Goal: Transaction & Acquisition: Purchase product/service

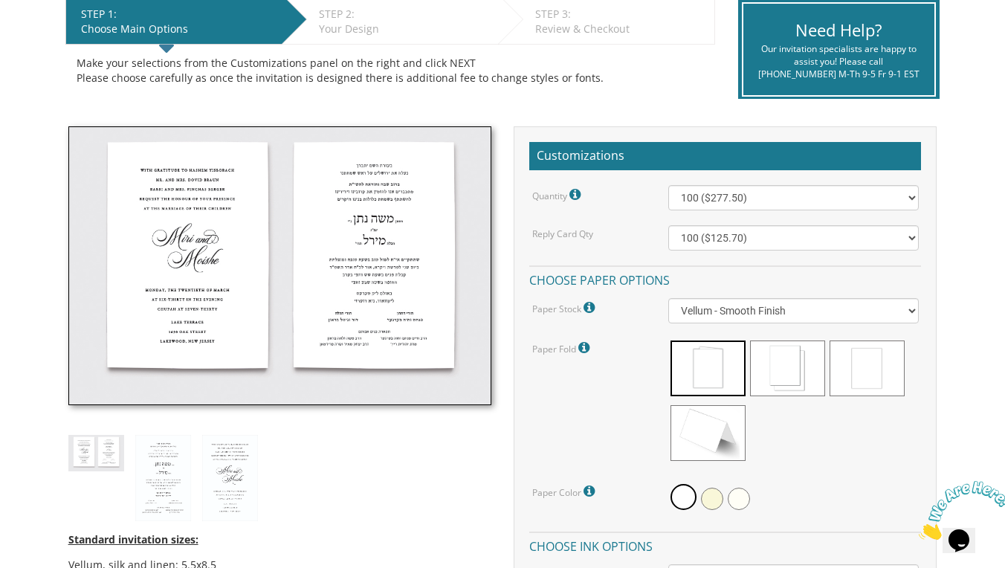
scroll to position [318, 0]
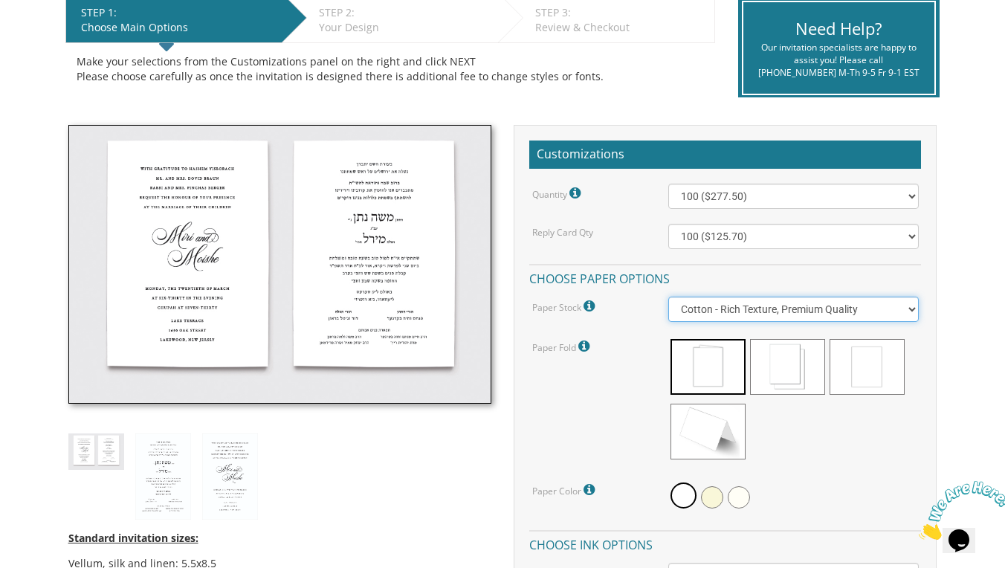
select select "Vellum"
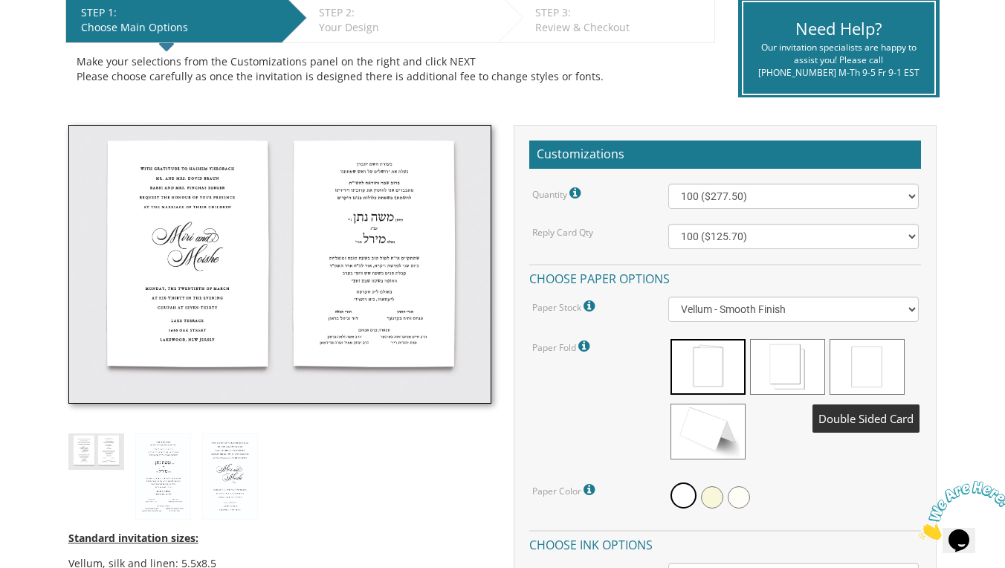
click at [879, 366] on span at bounding box center [866, 367] width 75 height 56
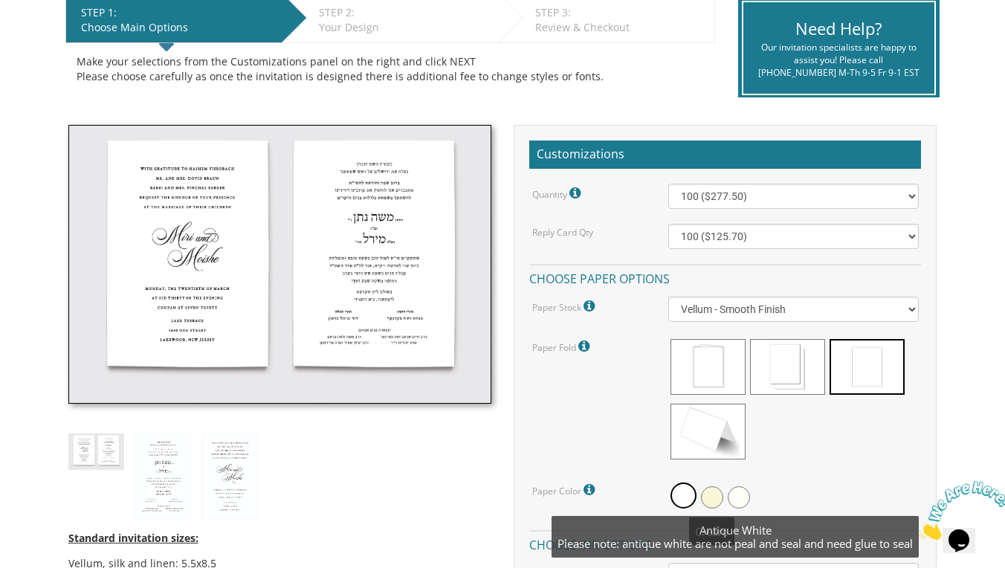
click at [740, 492] on span at bounding box center [739, 497] width 22 height 22
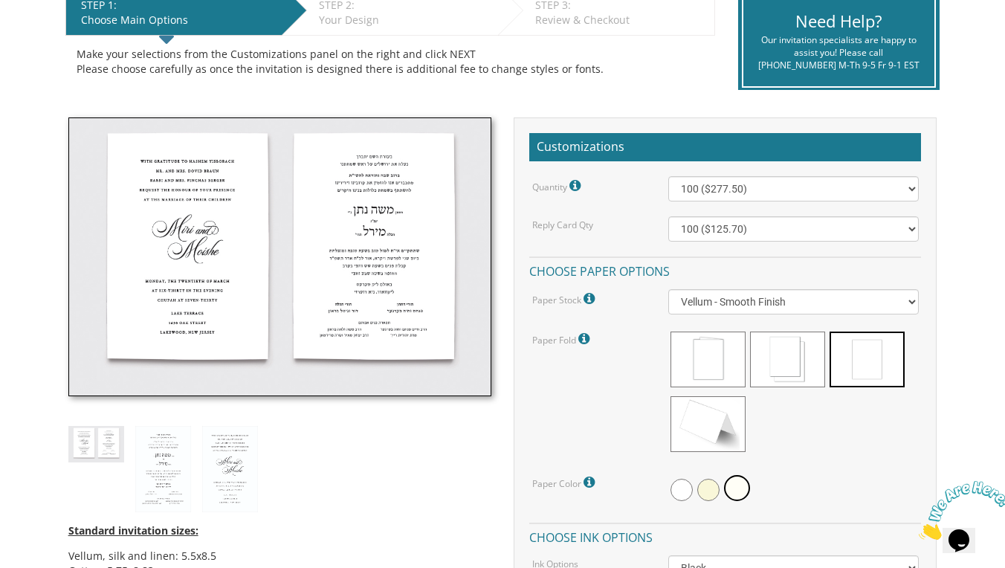
scroll to position [329, 0]
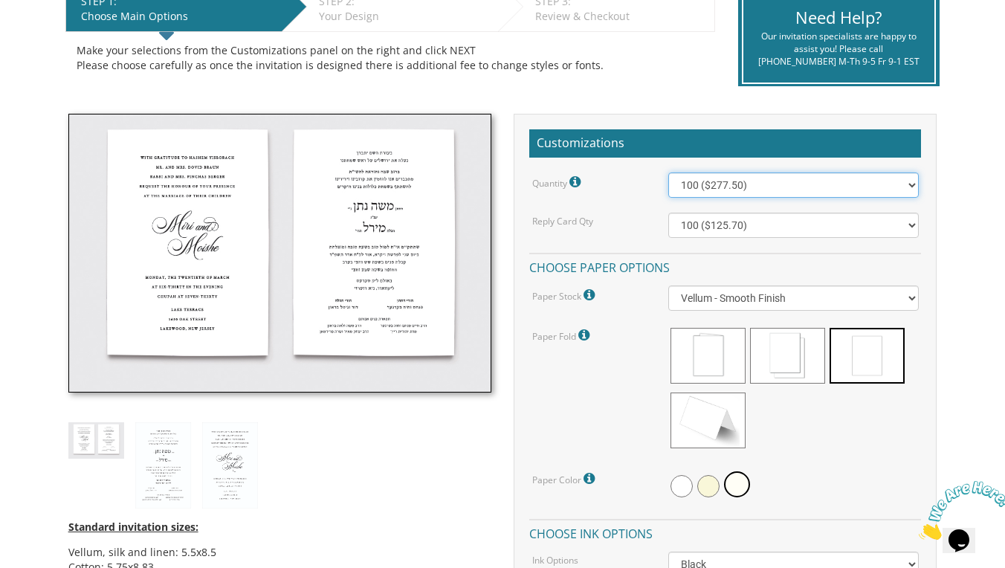
select select "400"
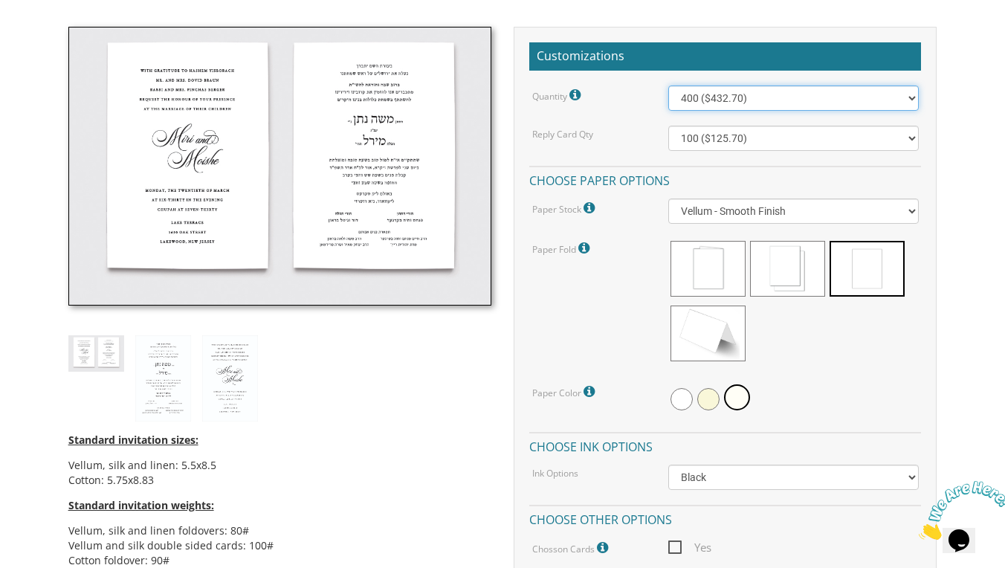
scroll to position [441, 0]
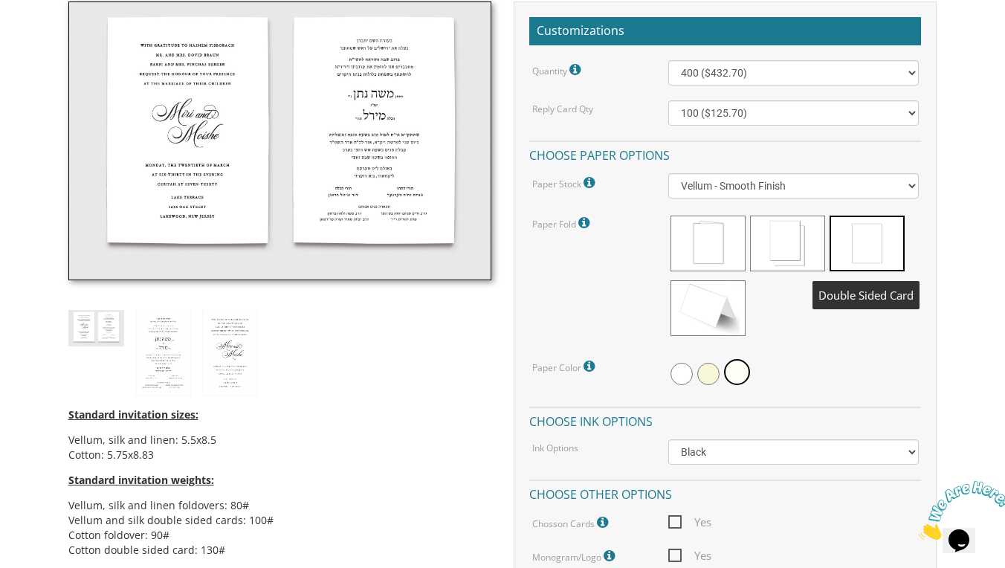
click at [869, 233] on span at bounding box center [866, 244] width 75 height 56
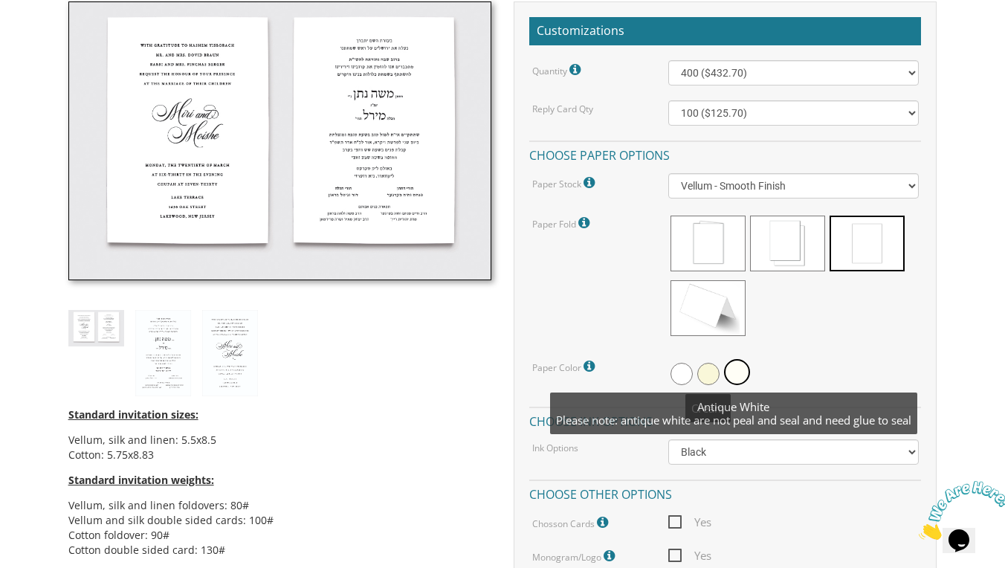
click at [735, 369] on span at bounding box center [737, 372] width 26 height 26
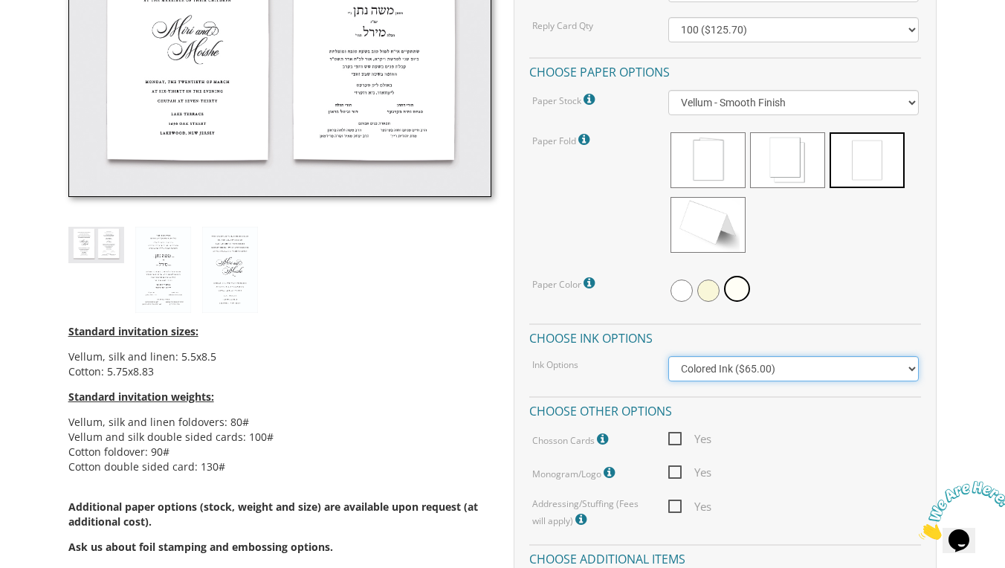
scroll to position [532, 0]
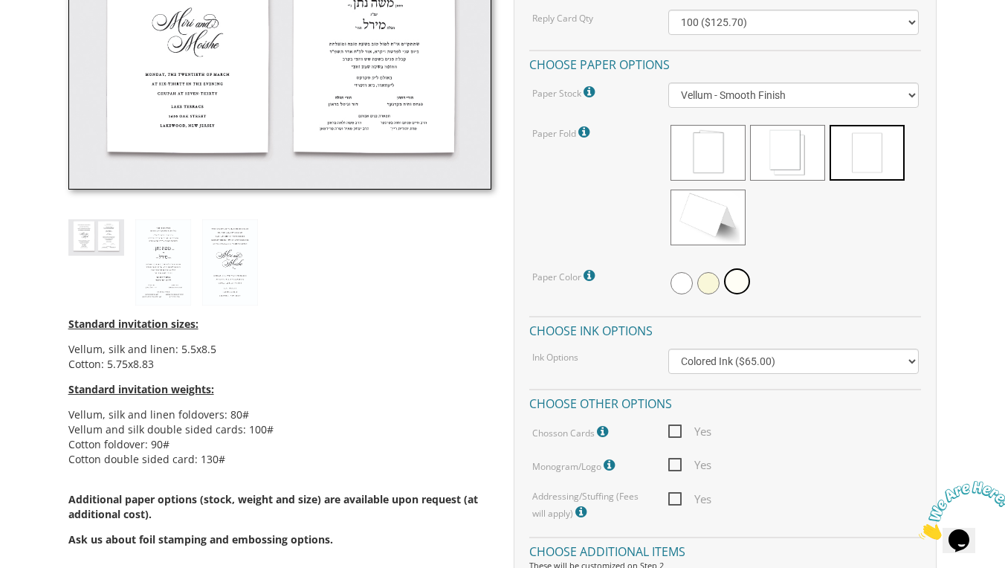
click at [751, 375] on div "Quantity Please note: Quantities may be modified after order completion. For we…" at bounding box center [725, 246] width 392 height 552
select select "Black"
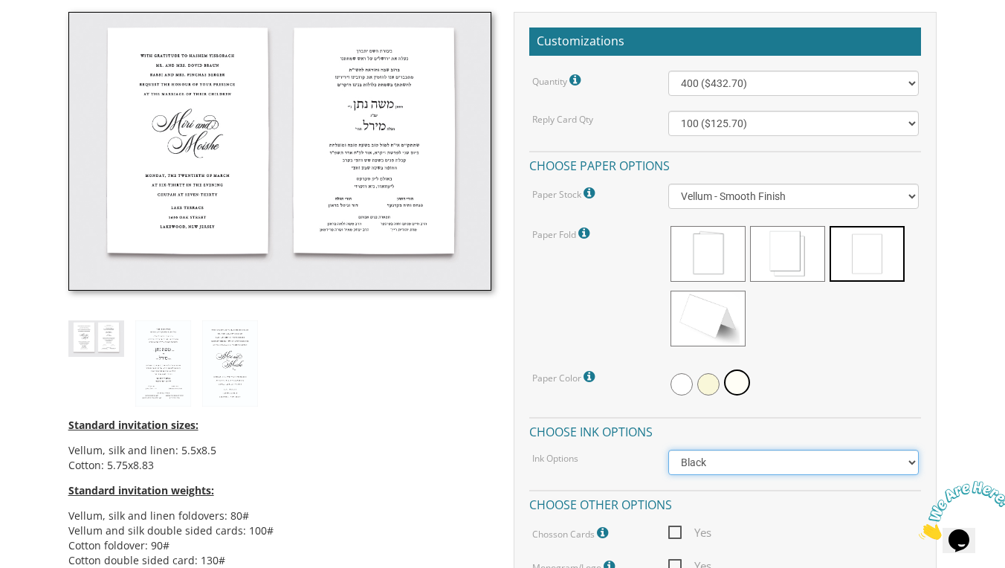
scroll to position [425, 0]
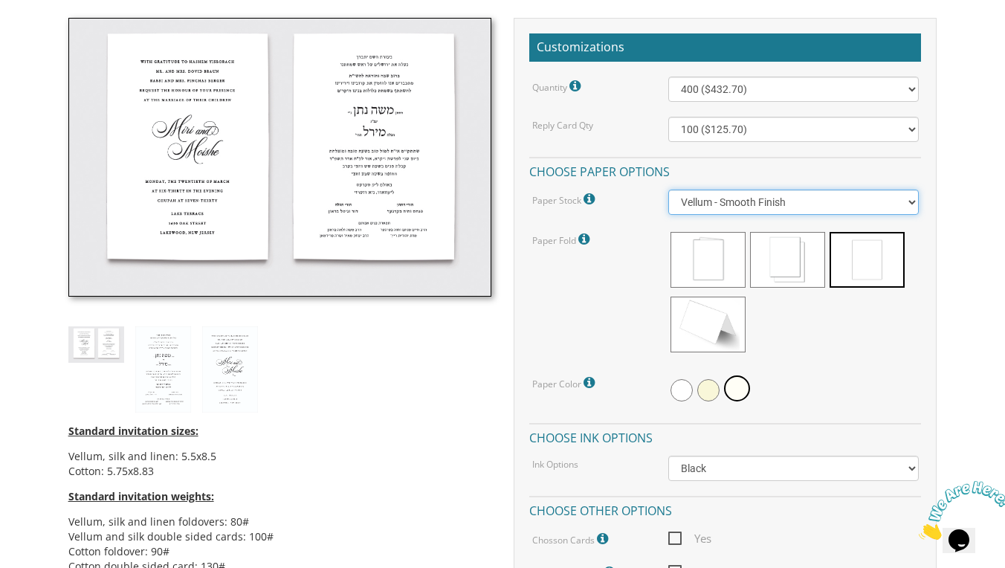
select select "Linen"
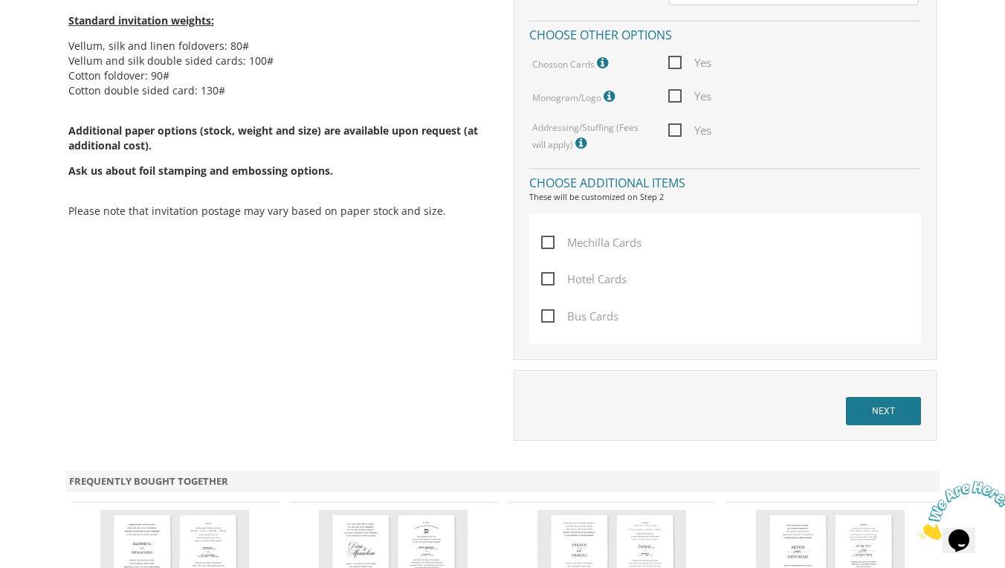
scroll to position [913, 0]
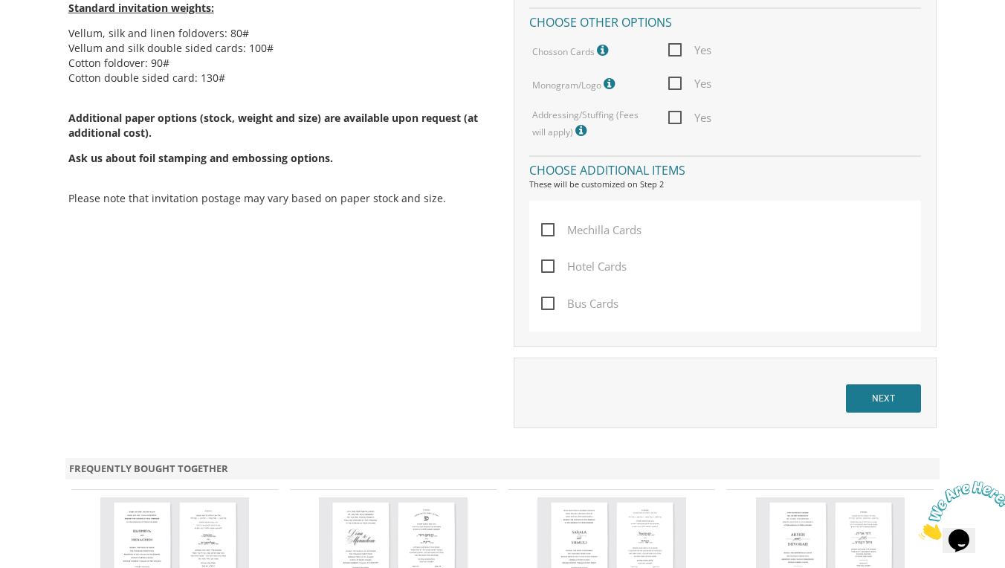
click at [858, 399] on input "NEXT" at bounding box center [883, 398] width 75 height 28
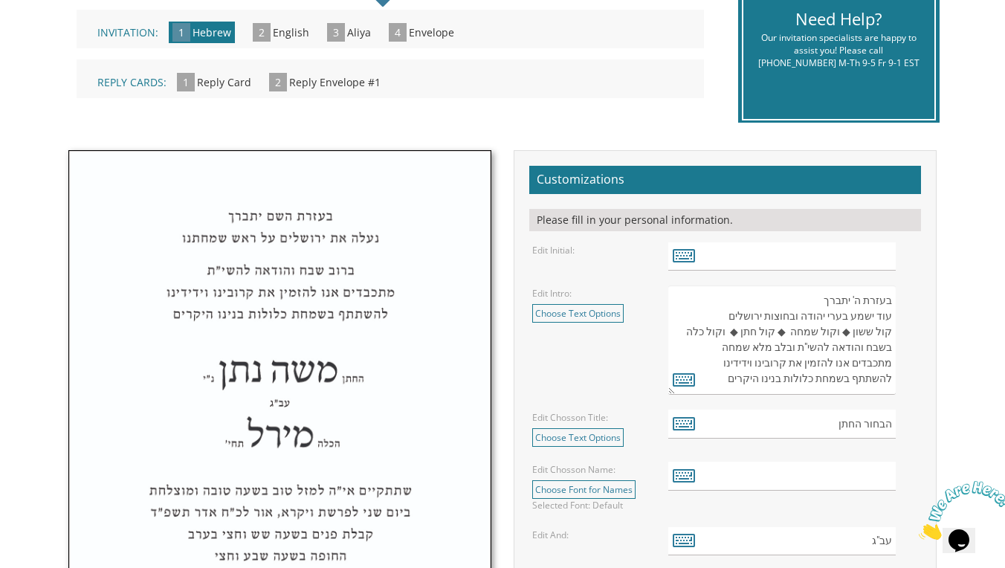
scroll to position [399, 0]
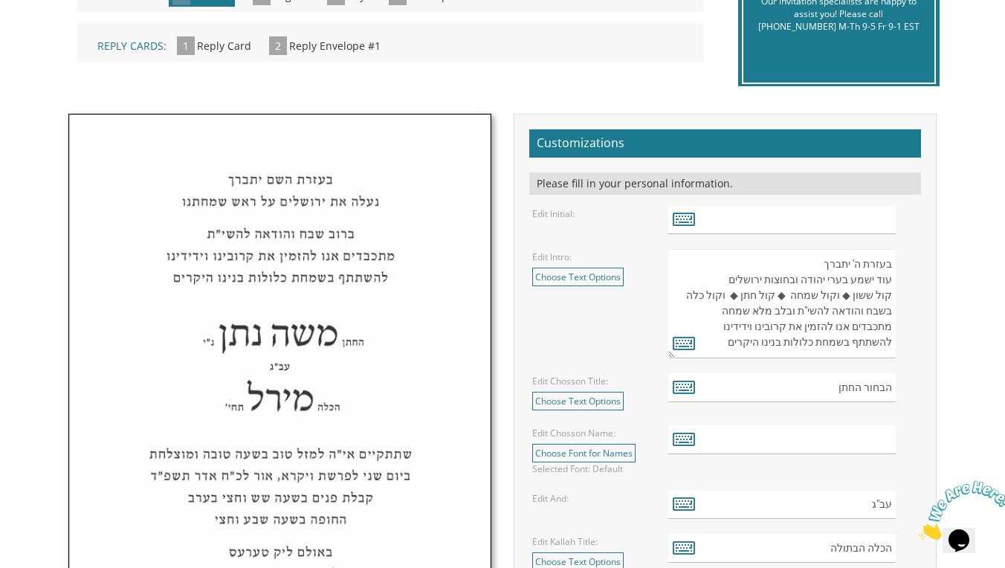
click at [847, 266] on textarea "בעזרת ה' יתברך עוד ישמע בערי יהודה ובחוצות ירושלים קול ששון ◆ וקול שמחה ◆ קול ח…" at bounding box center [781, 303] width 227 height 109
click at [834, 384] on input "הבחור החתן" at bounding box center [781, 387] width 227 height 29
drag, startPoint x: 379, startPoint y: 201, endPoint x: 190, endPoint y: 198, distance: 188.8
click at [813, 263] on textarea "בעזרת ה' יתברך עוד ישמע בערי יהודה ובחוצות ירושלים קול ששון ◆ וקול שמחה ◆ קול ח…" at bounding box center [781, 303] width 227 height 109
click at [821, 265] on textarea "בעזרת ה' יתברך עוד ישמע בערי יהודה ובחוצות ירושלים קול ששון ◆ וקול שמחה ◆ קול ח…" at bounding box center [781, 303] width 227 height 109
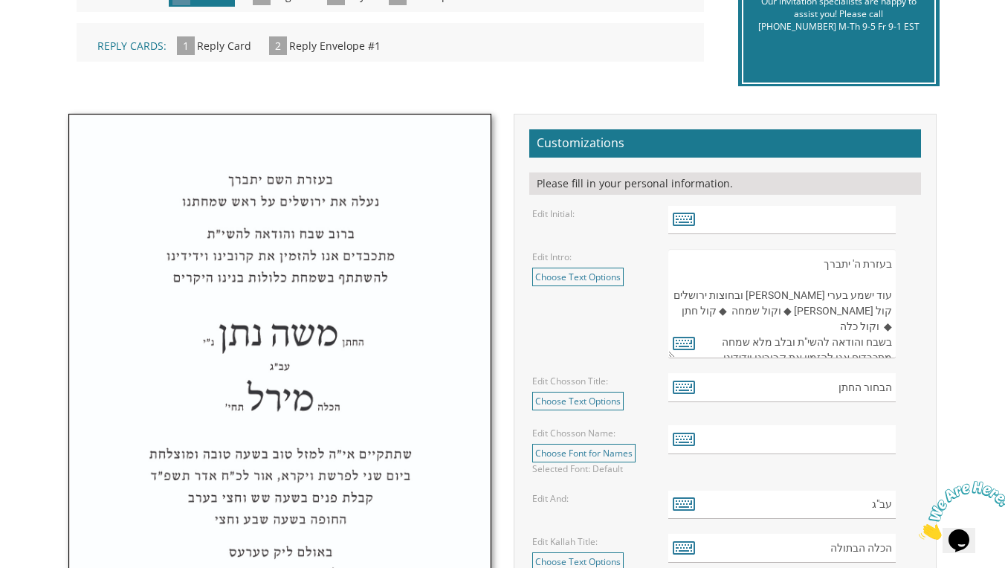
paste textarea "เกกรบหลาไมอรหาทะภรกรม"
drag, startPoint x: 769, startPoint y: 279, endPoint x: 890, endPoint y: 273, distance: 122.0
click at [890, 273] on textarea "בעזרת ה' יתברך עוד ישמע בערי יהודה ובחוצות ירושלים קול ששון ◆ וקול שמחה ◆ קול ח…" at bounding box center [781, 303] width 227 height 109
type textarea "בעזרת ה' יתברך עוד ישמע בערי יהודה ובחוצות ירושלים קול ששון ◆ וקול שמחה ◆ קול ח…"
click at [777, 397] on input "הבחור החתן" at bounding box center [781, 387] width 227 height 29
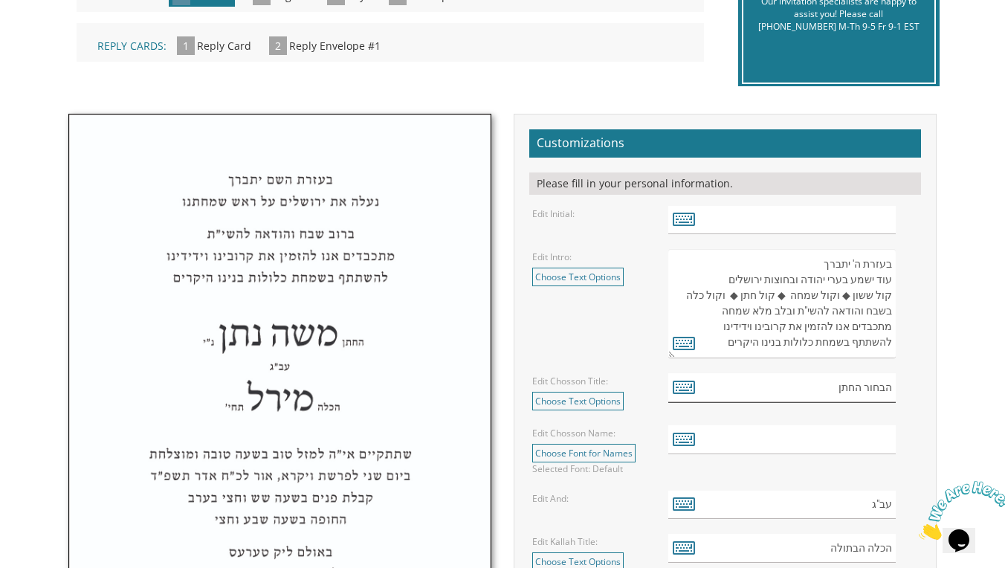
drag, startPoint x: 834, startPoint y: 386, endPoint x: 806, endPoint y: 389, distance: 28.4
click at [806, 389] on input "הבחור החתן" at bounding box center [781, 387] width 227 height 29
click at [595, 406] on link "Choose Text Options" at bounding box center [577, 401] width 91 height 19
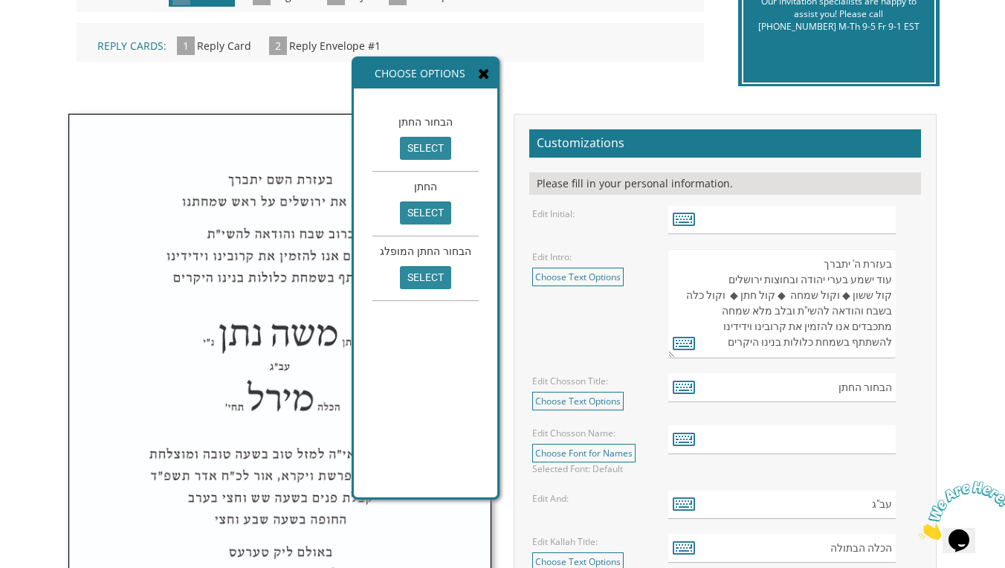
click at [444, 211] on input "select" at bounding box center [425, 212] width 51 height 23
type input "החתן"
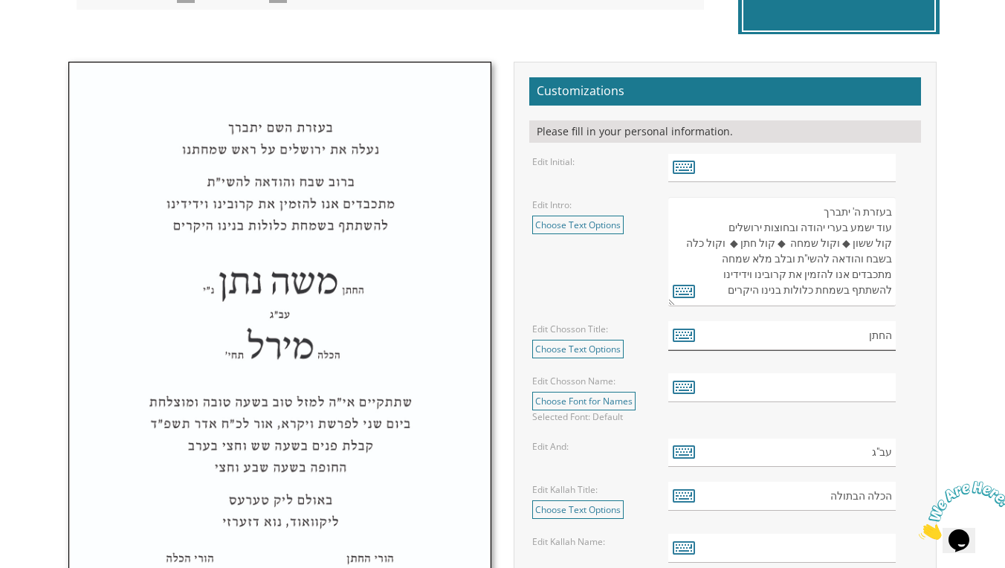
scroll to position [453, 0]
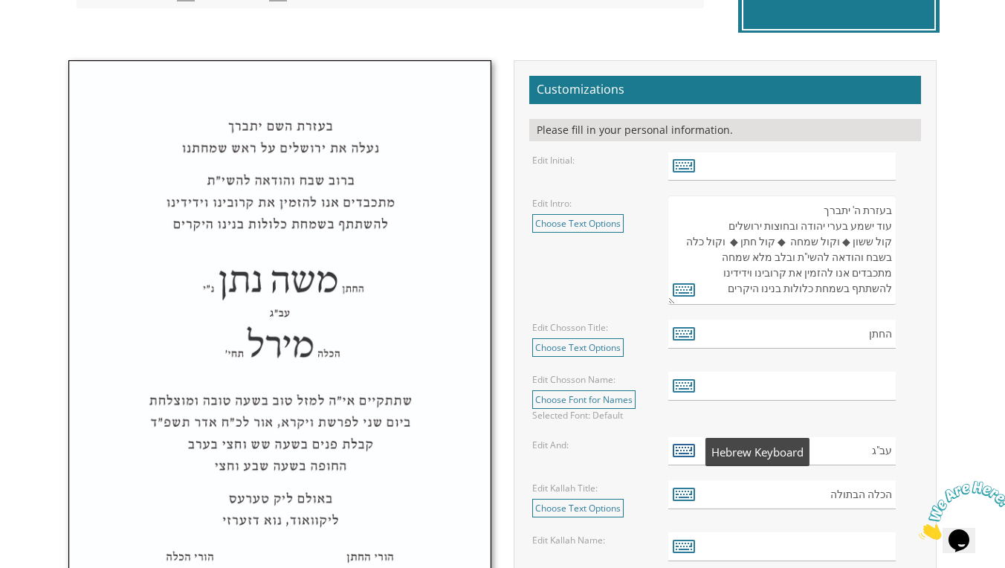
click at [685, 447] on icon at bounding box center [684, 449] width 22 height 21
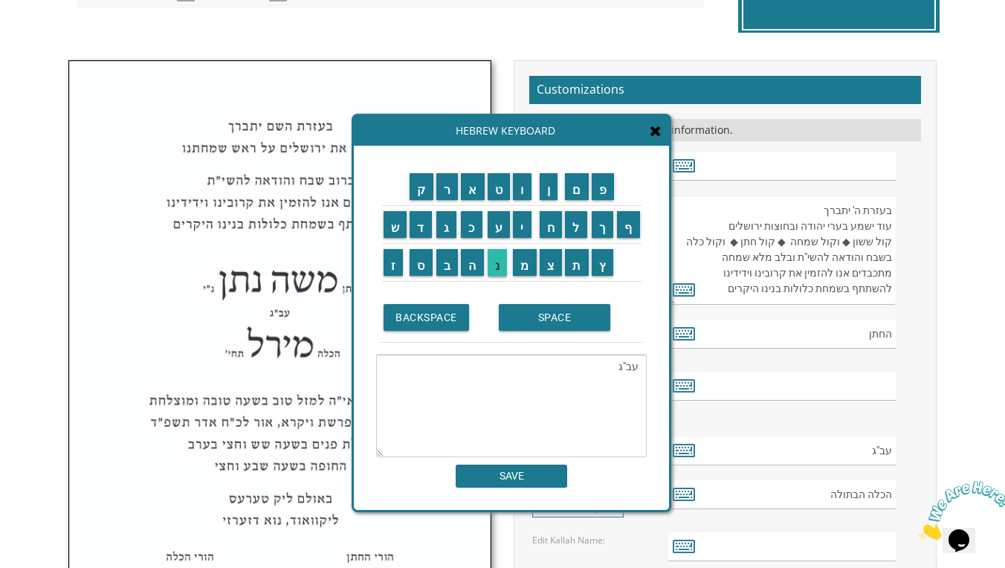
click at [502, 256] on input "נ" at bounding box center [498, 262] width 20 height 27
click at [493, 258] on input "נ" at bounding box center [498, 262] width 20 height 27
click at [626, 371] on textarea "נ"ג" at bounding box center [511, 406] width 271 height 103
click at [521, 226] on input "י" at bounding box center [522, 224] width 19 height 27
type textarea "נ"י"
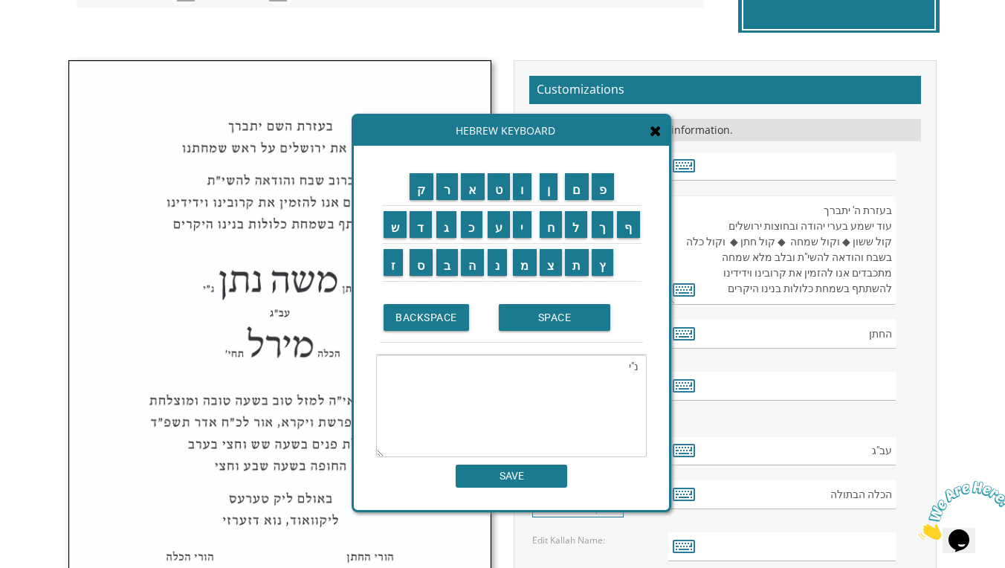
click at [523, 488] on div "ק ר א ט ו ן ם פ ש ד ג כ ע י ח ל" at bounding box center [511, 328] width 315 height 364
click at [520, 479] on input "SAVE" at bounding box center [511, 476] width 111 height 23
type input "נ"י"
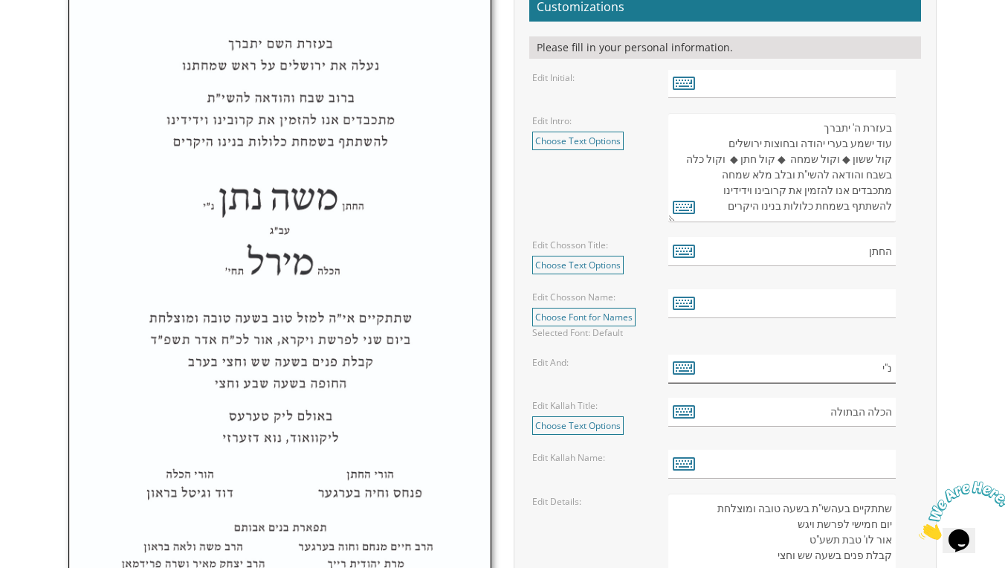
scroll to position [538, 0]
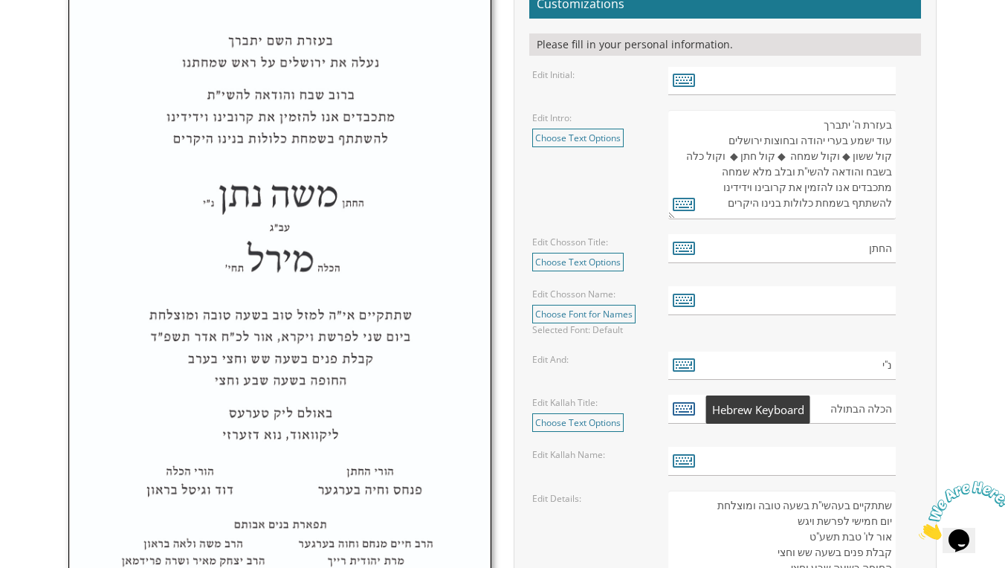
click at [679, 413] on icon at bounding box center [684, 408] width 22 height 21
type textarea "הכלה הבתולה"
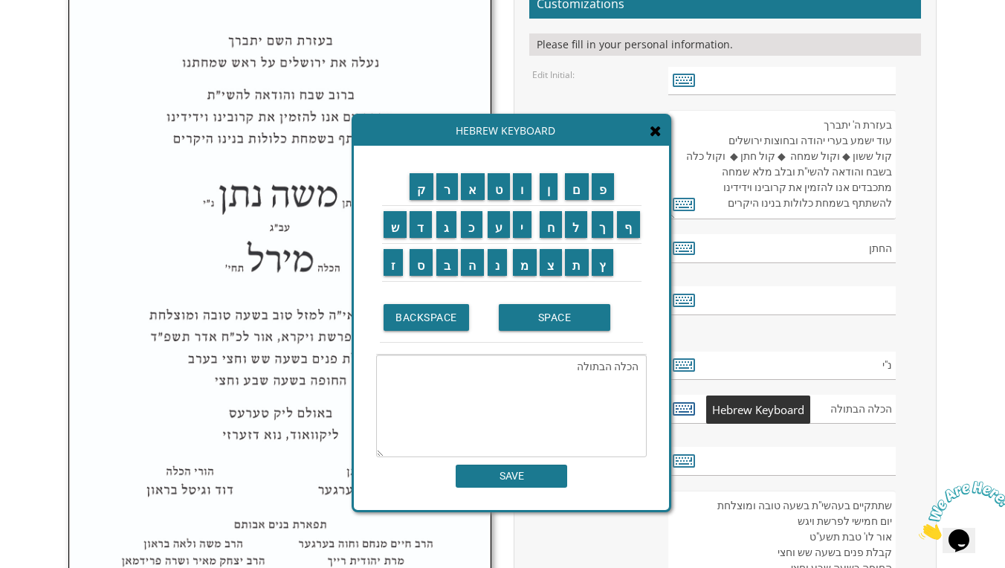
click at [679, 413] on icon at bounding box center [684, 408] width 22 height 21
click at [682, 404] on icon at bounding box center [684, 408] width 22 height 21
click at [706, 386] on form "Customizations Please fill in your personal information. Edit Initial: Edit Int…" at bounding box center [725, 543] width 392 height 1107
click at [543, 469] on input "SAVE" at bounding box center [511, 476] width 111 height 23
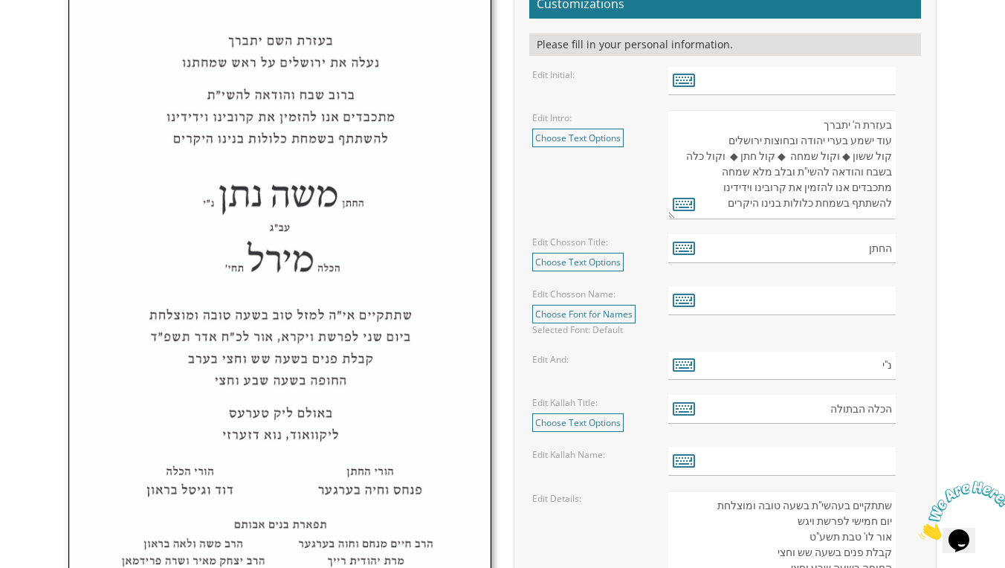
click at [621, 502] on div "Edit Details:" at bounding box center [589, 498] width 136 height 15
click at [559, 427] on link "Choose Text Options" at bounding box center [577, 422] width 91 height 19
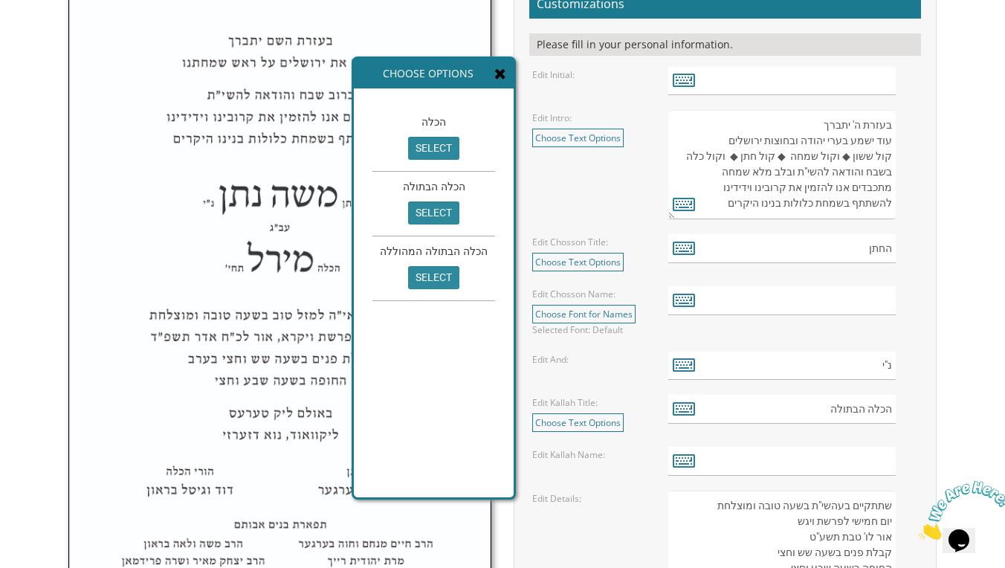
click at [421, 148] on input "select" at bounding box center [433, 148] width 51 height 23
type input "הכלה"
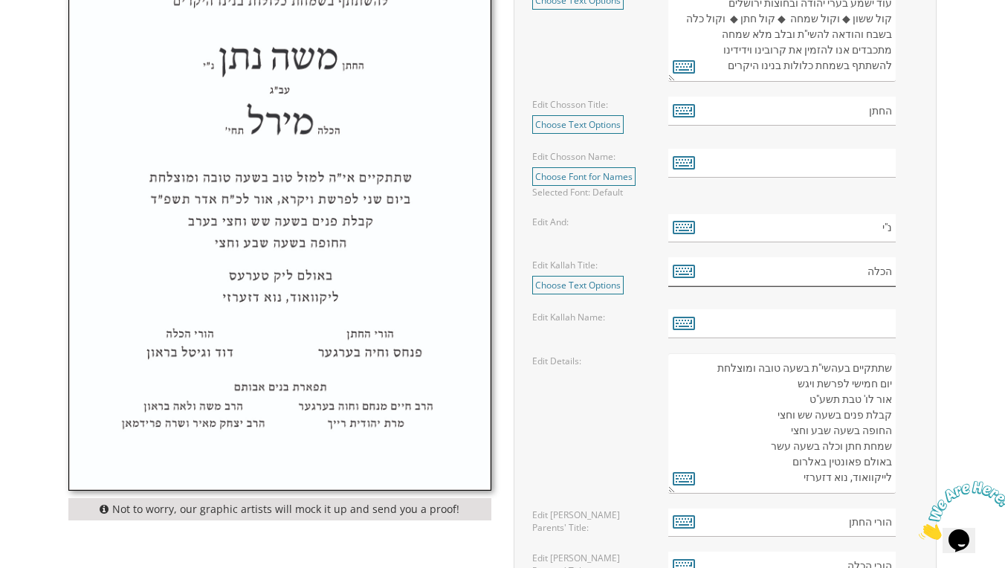
scroll to position [679, 0]
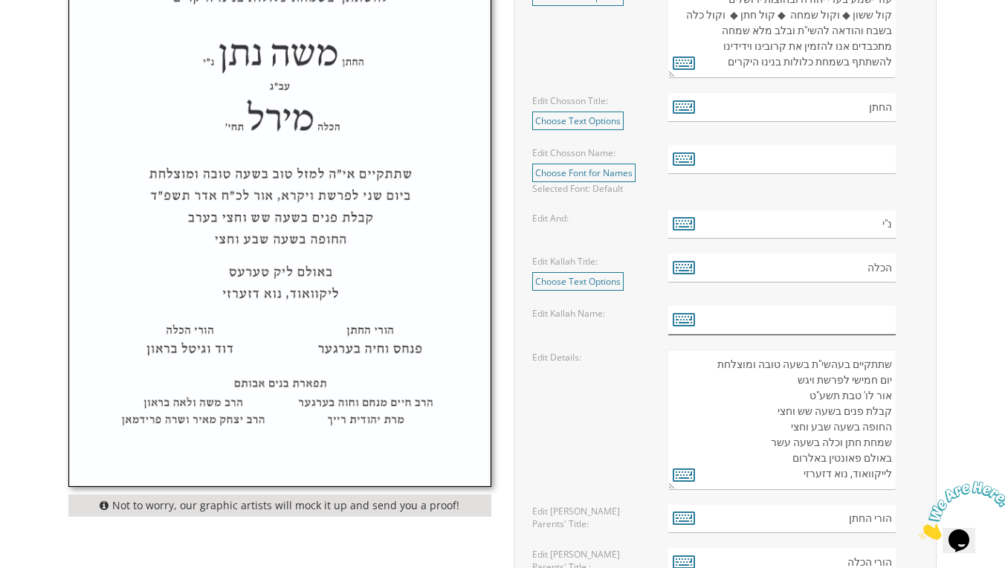
click at [884, 316] on input "text" at bounding box center [781, 319] width 227 height 29
click at [878, 170] on input "text" at bounding box center [781, 159] width 227 height 29
click at [679, 155] on icon at bounding box center [684, 158] width 22 height 21
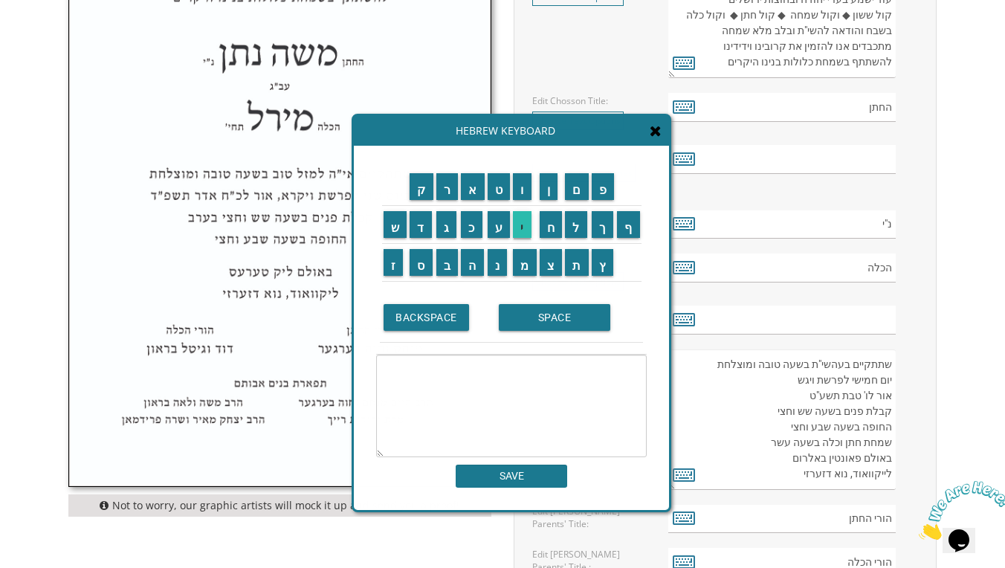
click at [520, 228] on input "י" at bounding box center [522, 224] width 19 height 27
click at [523, 192] on input "ו" at bounding box center [522, 186] width 19 height 27
click at [421, 262] on input "ס" at bounding box center [421, 262] width 23 height 27
click at [623, 227] on input "ף" at bounding box center [628, 224] width 23 height 27
type textarea "[PERSON_NAME]"
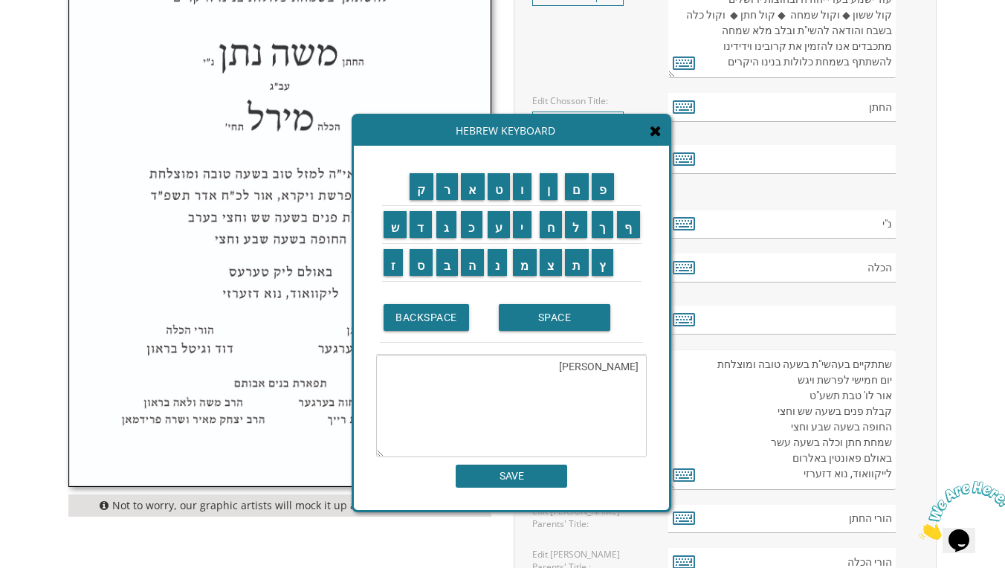
click at [520, 473] on input "SAVE" at bounding box center [511, 476] width 111 height 23
type input "[PERSON_NAME]"
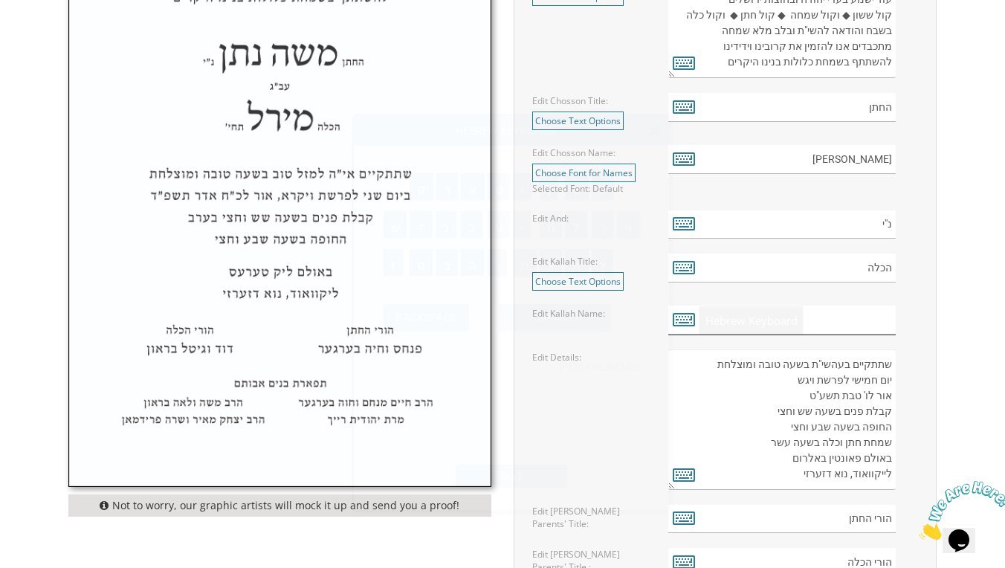
click at [870, 320] on input "text" at bounding box center [781, 319] width 227 height 29
click at [676, 312] on icon at bounding box center [684, 318] width 22 height 21
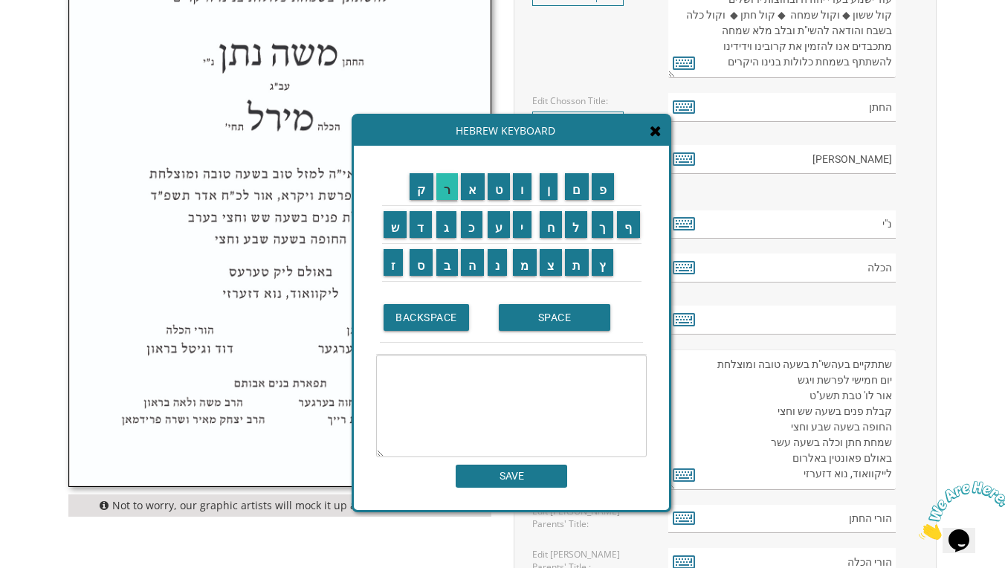
click at [447, 198] on input "ר" at bounding box center [447, 186] width 22 height 27
click at [449, 265] on input "ב" at bounding box center [447, 262] width 22 height 27
click at [424, 190] on input "ק" at bounding box center [422, 186] width 24 height 27
click at [463, 259] on input "ה" at bounding box center [472, 262] width 23 height 27
type textarea "[PERSON_NAME]"
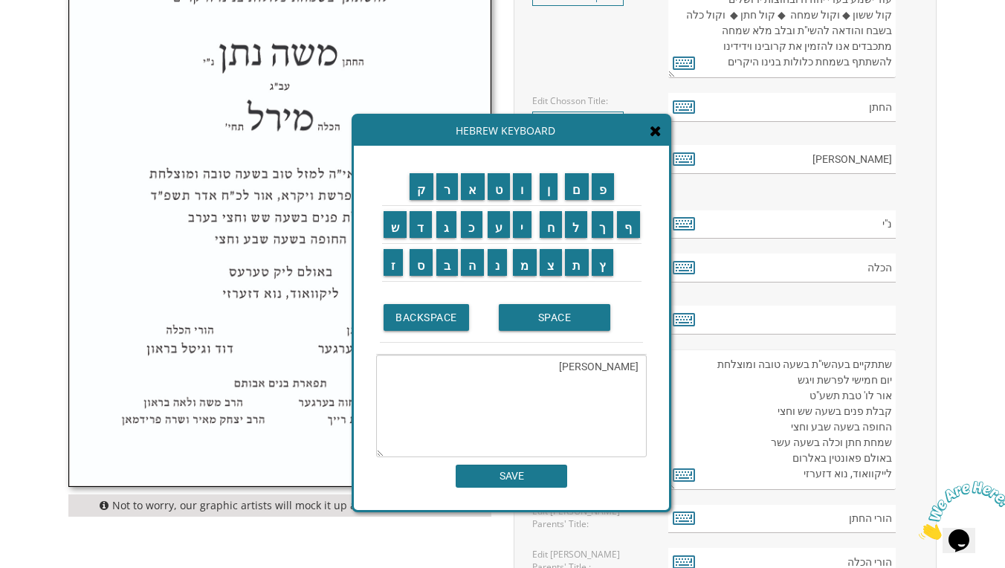
click at [536, 478] on input "SAVE" at bounding box center [511, 476] width 111 height 23
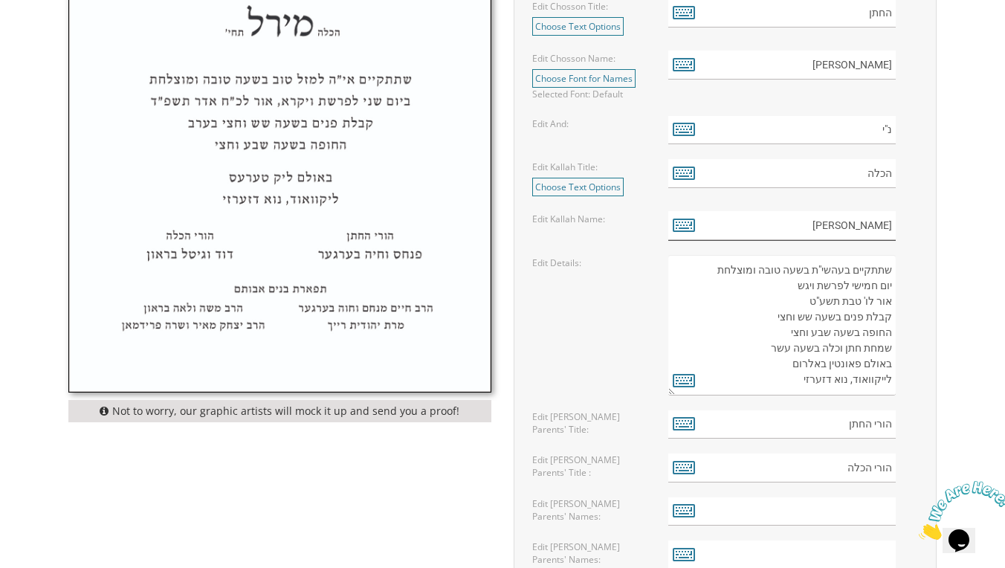
scroll to position [778, 0]
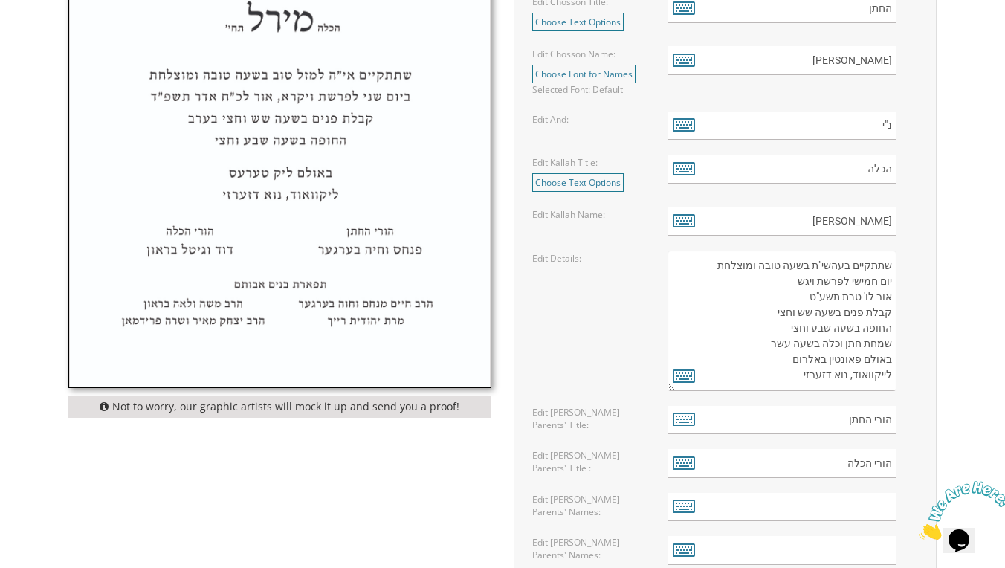
type input "[PERSON_NAME]"
drag, startPoint x: 843, startPoint y: 282, endPoint x: 818, endPoint y: 279, distance: 25.5
click at [818, 279] on textarea "שתתקיים בעהשי"ת בשעה טובה ומוצלחת יום חמישי לפרשת ויגש אור לו' טבת תשע"ט קבלת פ…" at bounding box center [781, 320] width 227 height 140
drag, startPoint x: 813, startPoint y: 279, endPoint x: 792, endPoint y: 279, distance: 21.6
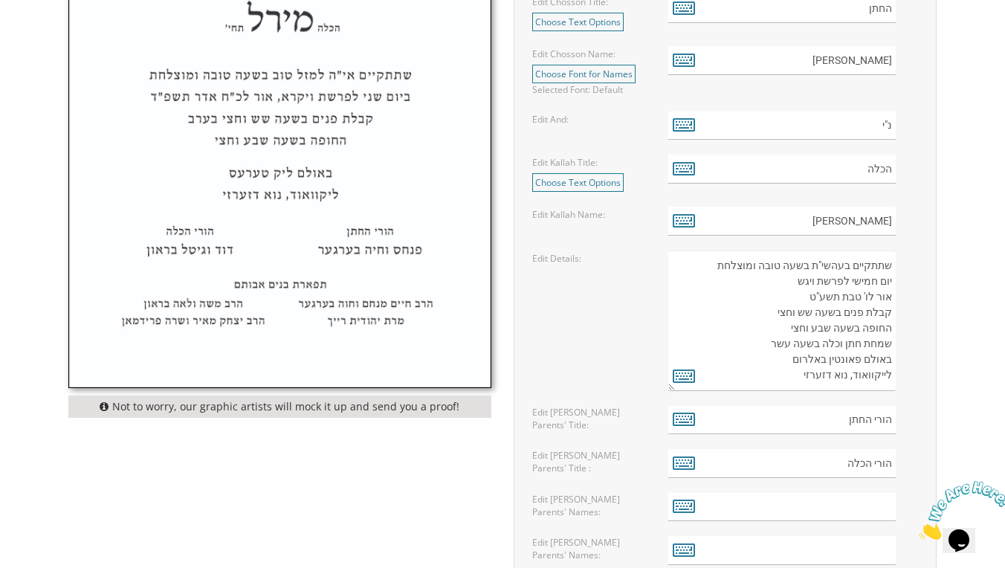
click at [792, 279] on textarea "שתתקיים בעהשי"ת בשעה טובה ומוצלחת יום חמישי לפרשת ויגש אור לו' טבת תשע"ט קבלת פ…" at bounding box center [781, 320] width 227 height 140
click at [827, 382] on textarea "שתתקיים בעהשי"ת בשעה טובה ומוצלחת יום חמישי לפרשת ויגש אור לו' טבת תשע"ט קבלת פ…" at bounding box center [781, 320] width 227 height 140
click at [688, 372] on icon at bounding box center [684, 375] width 22 height 21
type textarea "שתתקיים בעהשי"ת בשעה טובה ומוצלחת יום חמישי לפרשת ויגש אור לו' טבת תשע"ט קבלת פ…"
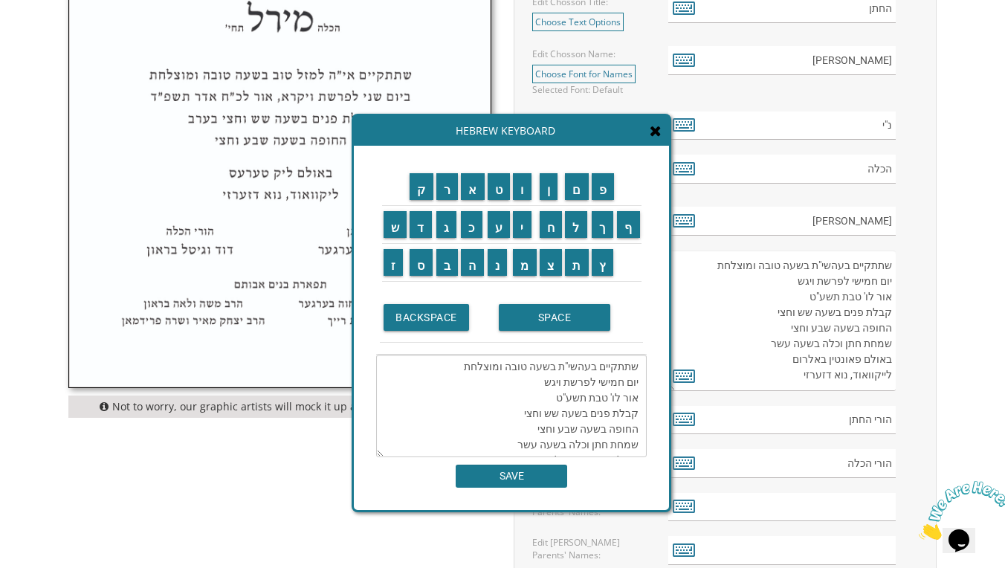
click at [795, 279] on textarea "שתתקיים בעהשי"ת בשעה טובה ומוצלחת יום חמישי לפרשת ויגש אור לו' טבת תשע"ט קבלת פ…" at bounding box center [781, 320] width 227 height 140
click at [809, 279] on textarea "שתתקיים בעהשי"ת בשעה טובה ומוצלחת יום חמישי לפרשת ויגש אור לו' טבת תשע"ט קבלת פ…" at bounding box center [781, 320] width 227 height 140
click at [797, 279] on textarea "שתתקיים בעהשי"ת בשעה טובה ומוצלחת יום חמישי לפרשת ויגש אור לו' טבת תשע"ט קבלת פ…" at bounding box center [781, 320] width 227 height 140
click at [797, 277] on textarea "שתתקיים בעהשי"ת בשעה טובה ומוצלחת יום חמישי לפרשת ויגש אור לו' טבת תשע"ט קבלת פ…" at bounding box center [781, 320] width 227 height 140
click at [801, 282] on textarea "שתתקיים בעהשי"ת בשעה טובה ומוצלחת יום חמישי לפרשת ויגש אור לו' טבת תשע"ט קבלת פ…" at bounding box center [781, 320] width 227 height 140
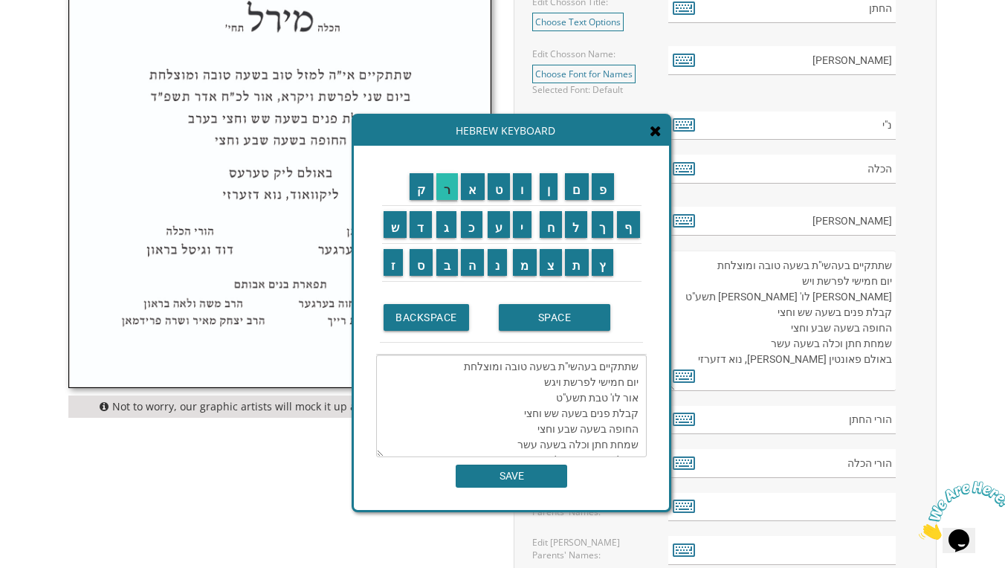
type textarea "שתתקיים בעהשי"ת בשעה טובה ומוצלחת יום חמישי לפרשת ויש [PERSON_NAME] לו' [PERSON…"
click at [440, 196] on input "ר" at bounding box center [447, 186] width 22 height 27
click at [473, 193] on input "א" at bounding box center [473, 186] width 24 height 27
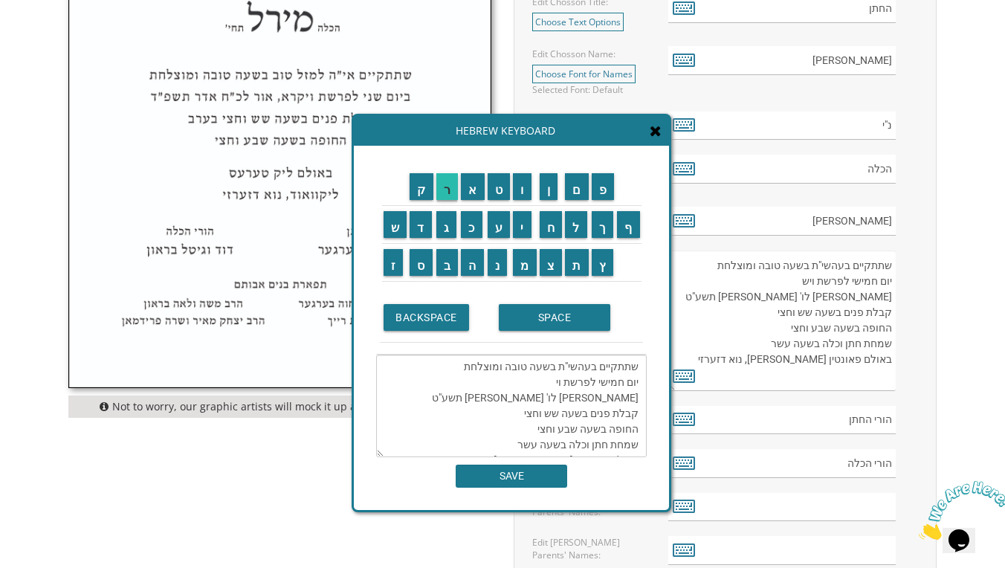
click at [439, 189] on input "ר" at bounding box center [447, 186] width 22 height 27
click at [476, 190] on input "א" at bounding box center [473, 186] width 24 height 27
click at [499, 190] on input "ט" at bounding box center [499, 186] width 23 height 27
type textarea "שתתקיים בעהשי"ת בשעה טובה ומוצלחת יום חמישי לפרשת וירא [PERSON_NAME] לט [PERSON…"
